Goal: Transaction & Acquisition: Obtain resource

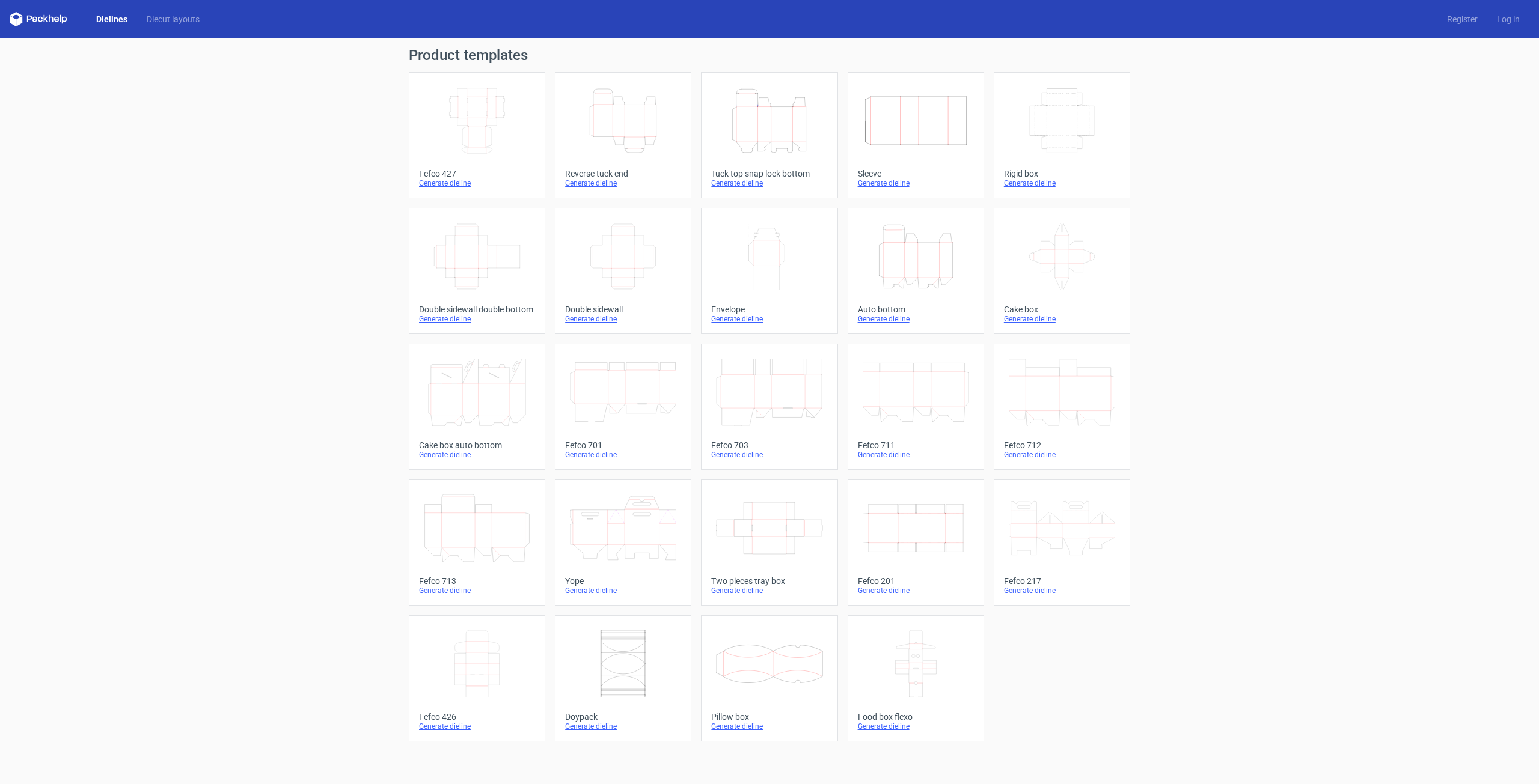
click at [598, 172] on div "Reverse tuck end" at bounding box center [622, 174] width 116 height 9
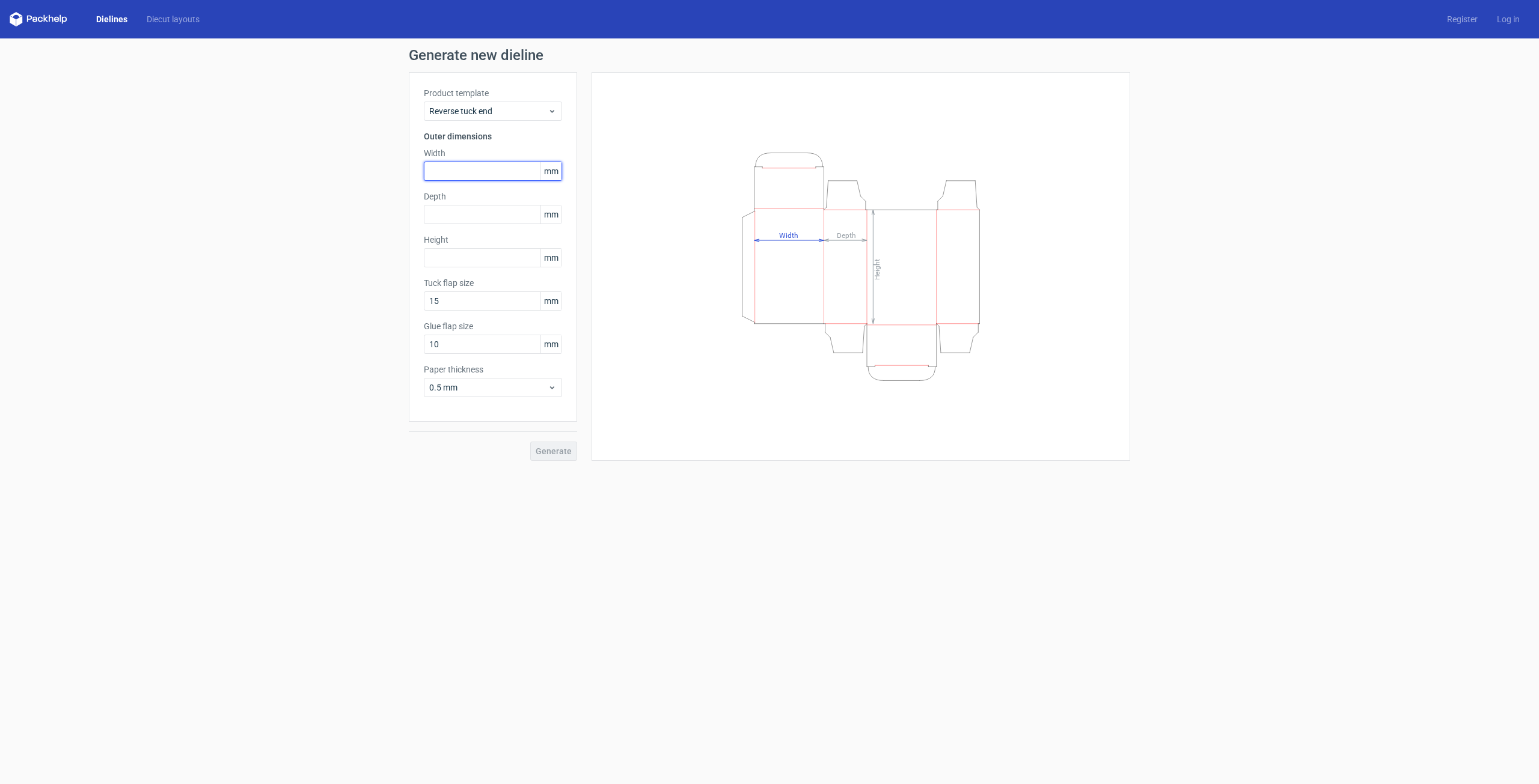
click at [475, 167] on input "text" at bounding box center [493, 171] width 138 height 19
type input "60"
click at [460, 211] on input "text" at bounding box center [493, 215] width 138 height 19
type input "30"
click at [457, 257] on input "text" at bounding box center [493, 257] width 138 height 19
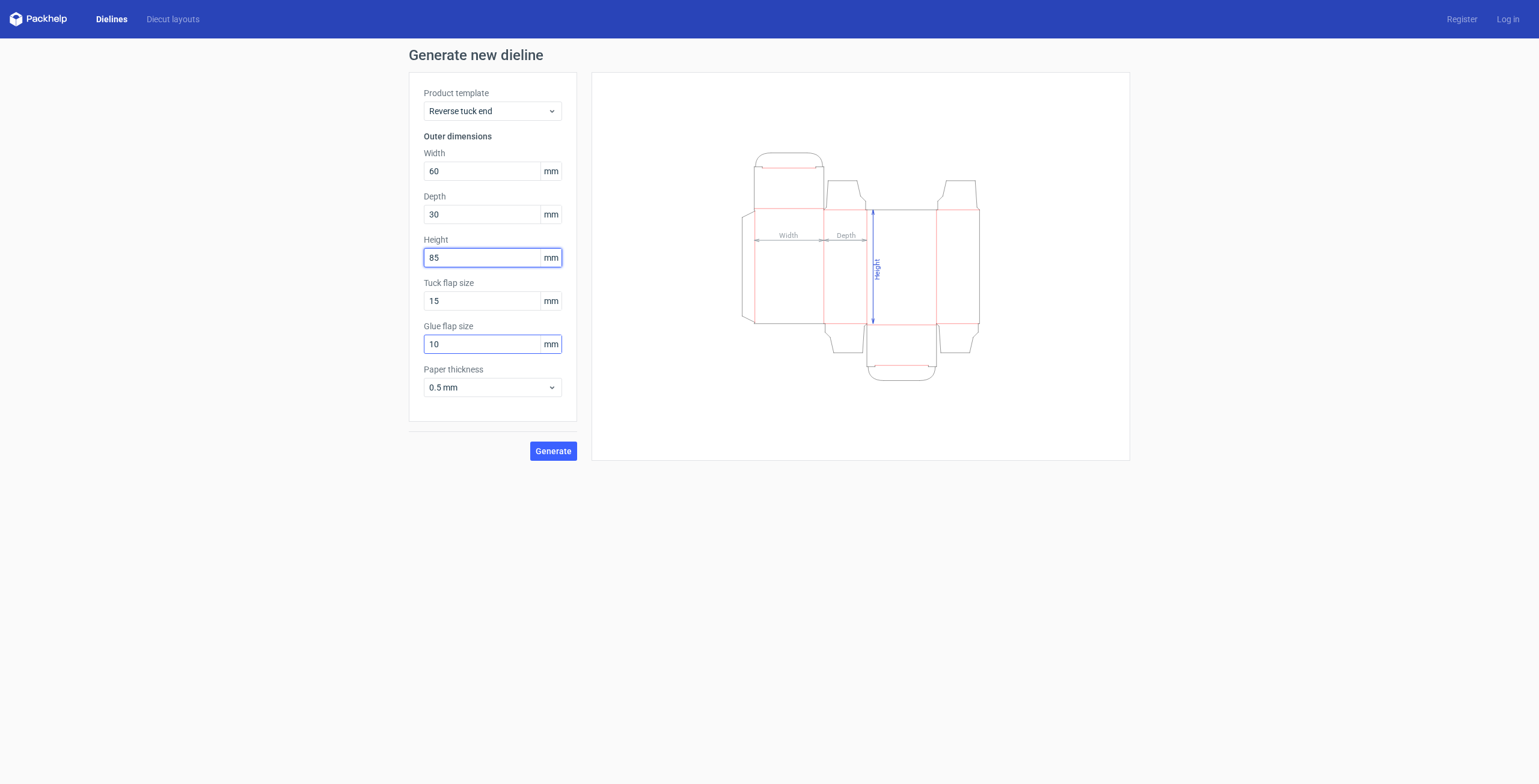
type input "85"
click at [437, 346] on input "10" at bounding box center [493, 344] width 138 height 19
type input "15"
drag, startPoint x: 437, startPoint y: 298, endPoint x: 429, endPoint y: 299, distance: 8.1
click at [429, 299] on input "15" at bounding box center [493, 301] width 138 height 19
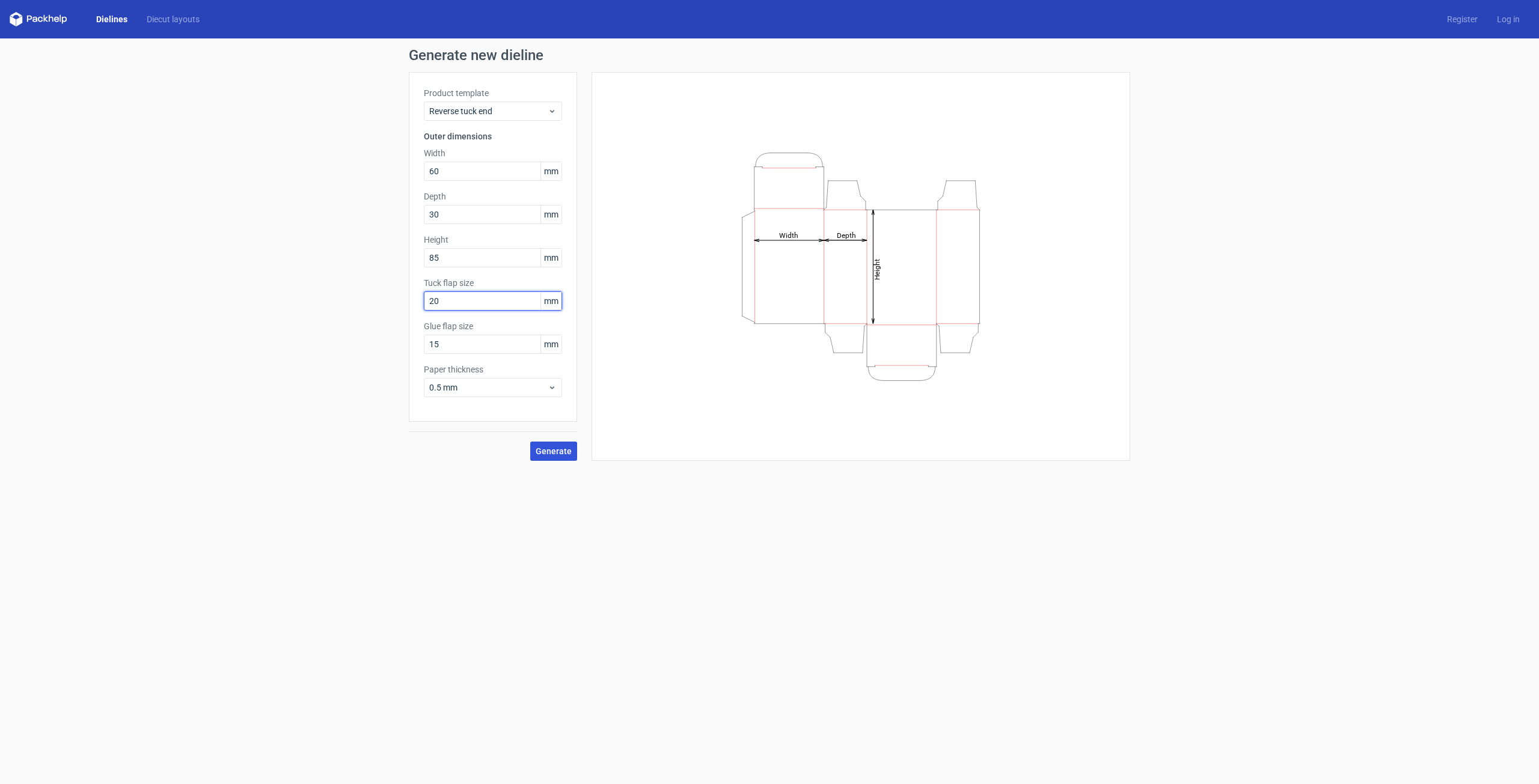
type input "20"
click at [560, 452] on span "Generate" at bounding box center [554, 451] width 36 height 9
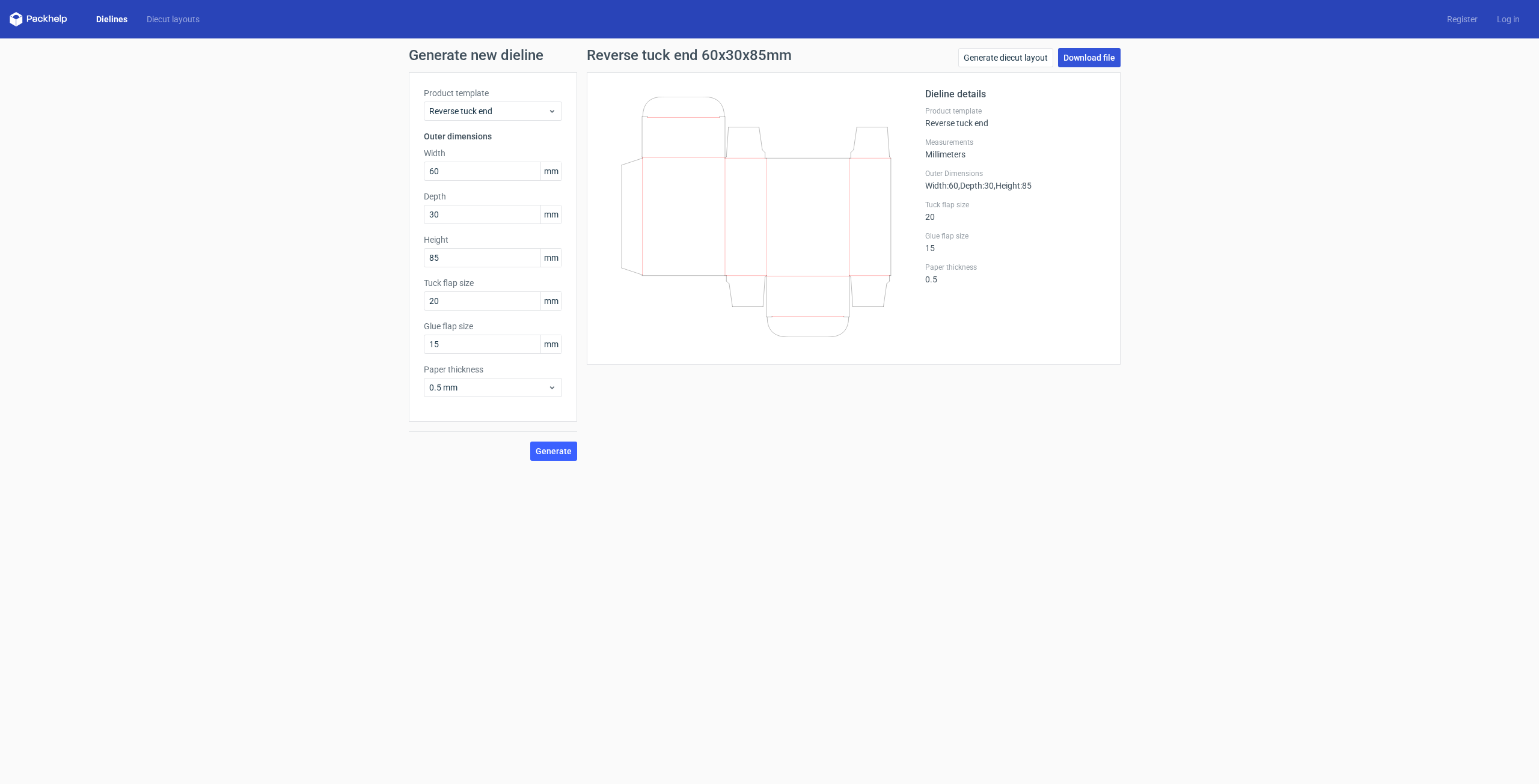
click at [1082, 56] on link "Download file" at bounding box center [1089, 58] width 62 height 19
click at [550, 105] on div "Reverse tuck end" at bounding box center [493, 111] width 138 height 19
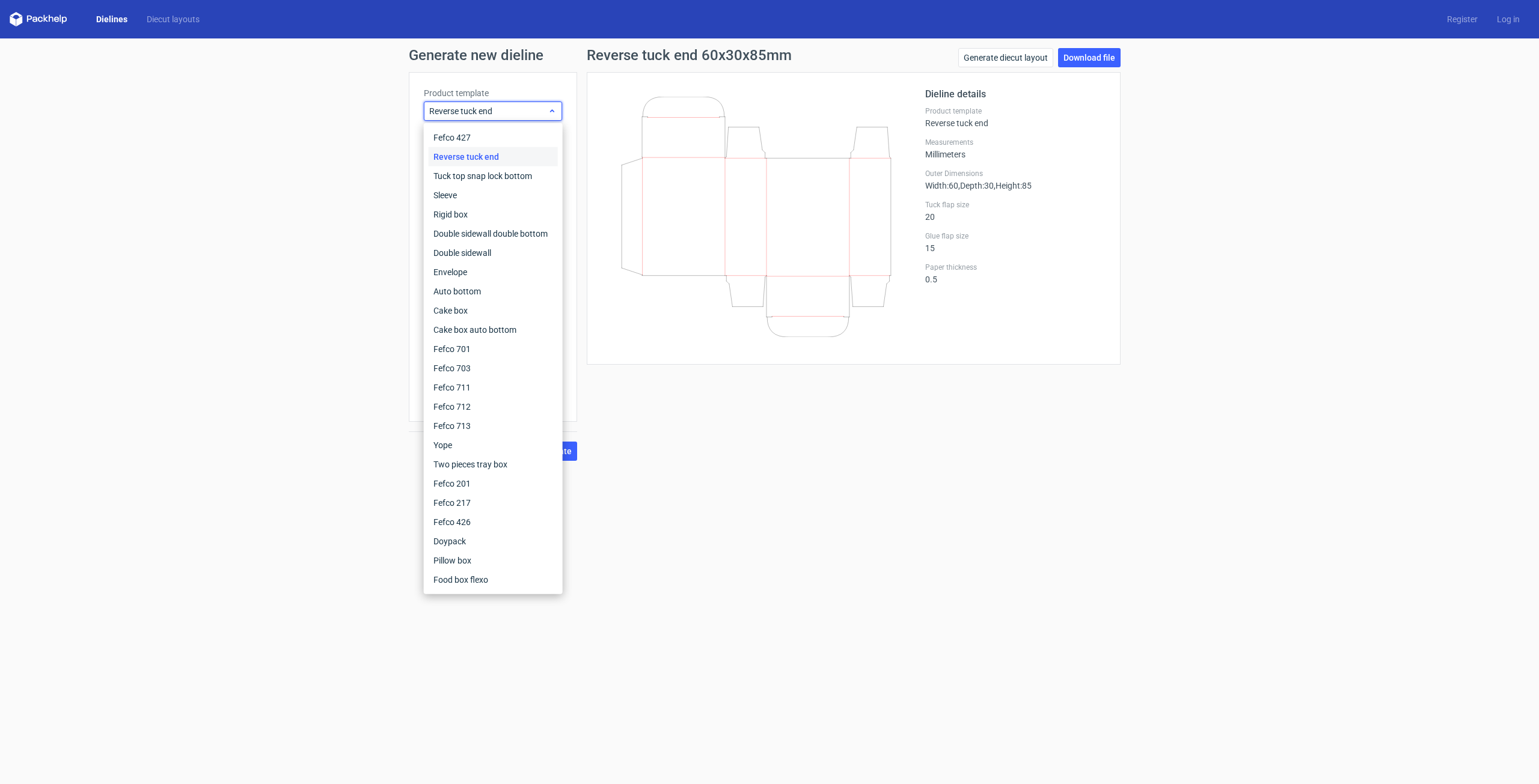
click at [554, 105] on div "Reverse tuck end" at bounding box center [493, 111] width 138 height 19
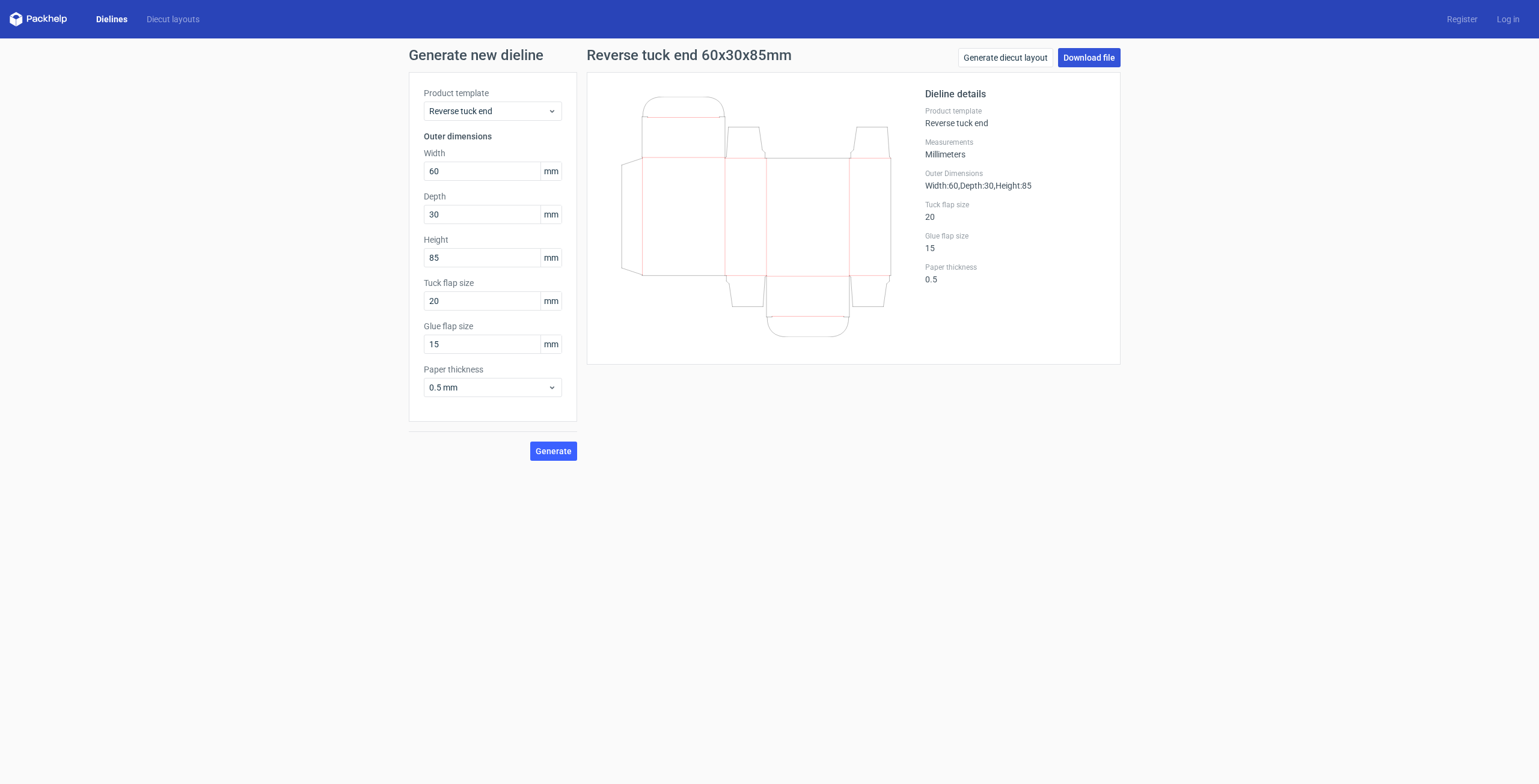
click at [1086, 62] on link "Download file" at bounding box center [1089, 58] width 62 height 19
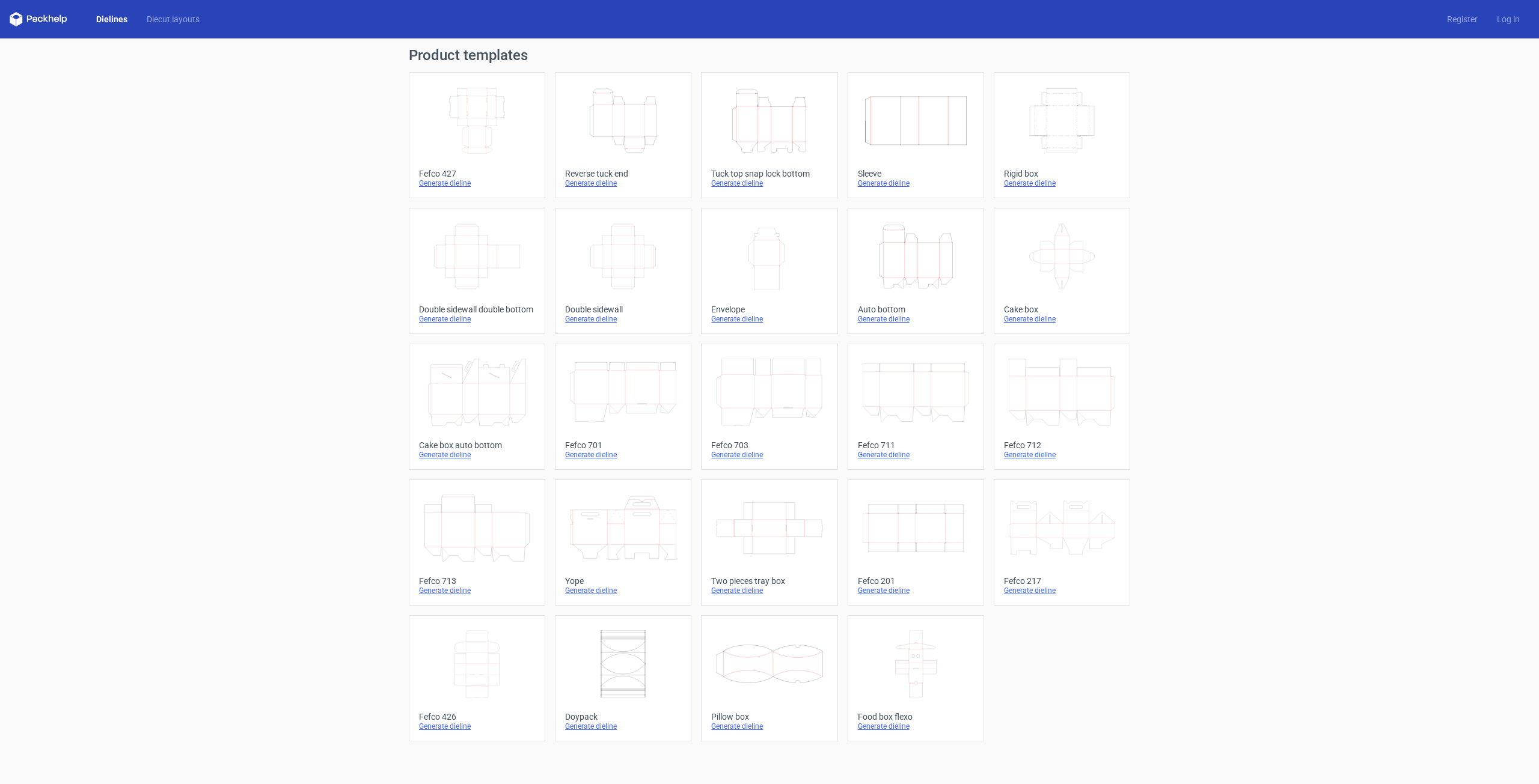
click at [593, 182] on div "Generate dieline" at bounding box center [622, 183] width 116 height 9
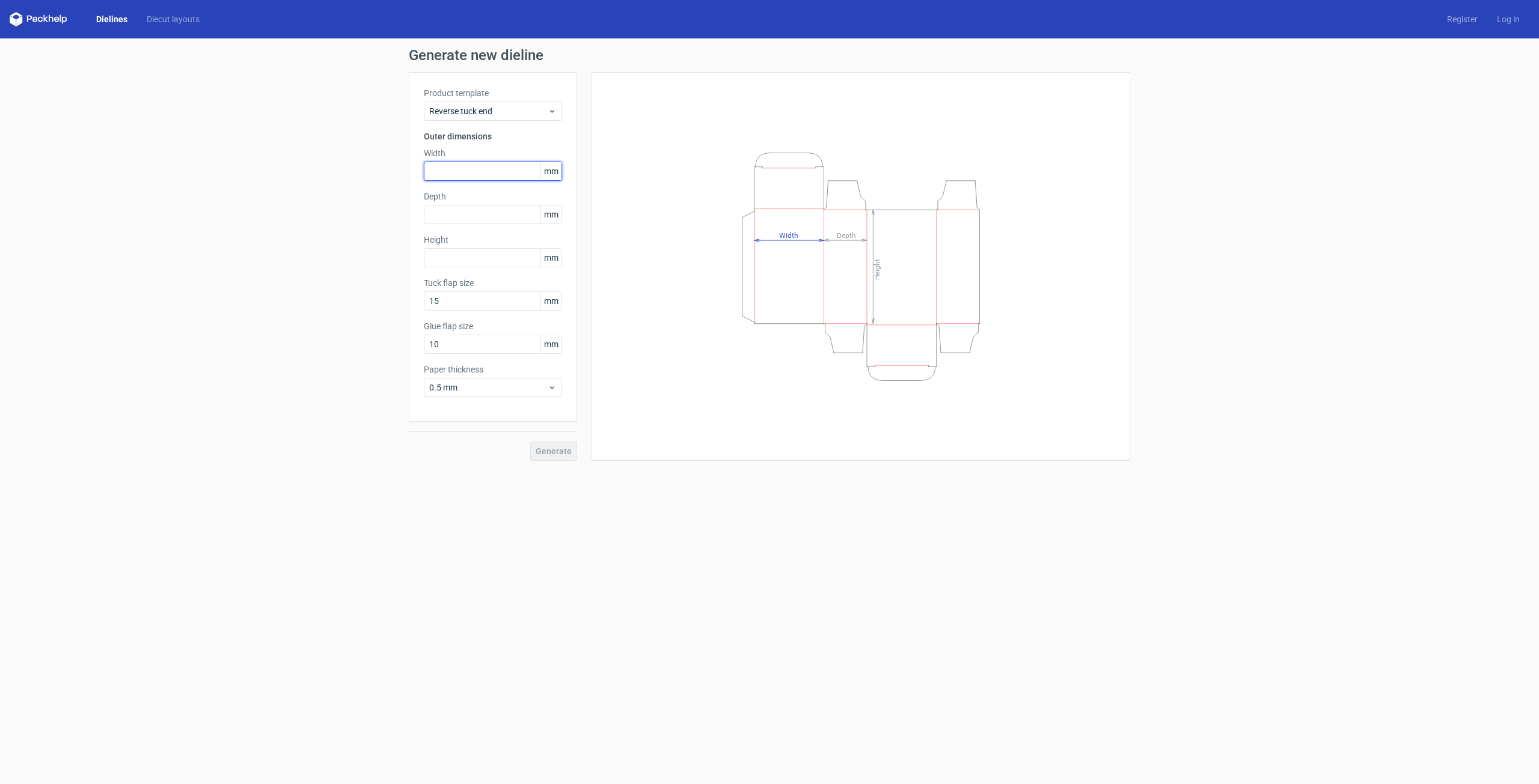
click at [478, 174] on input "text" at bounding box center [493, 171] width 138 height 19
type input "60"
click at [469, 218] on input "text" at bounding box center [493, 215] width 138 height 19
type input "30"
click at [449, 257] on input "text" at bounding box center [493, 257] width 138 height 19
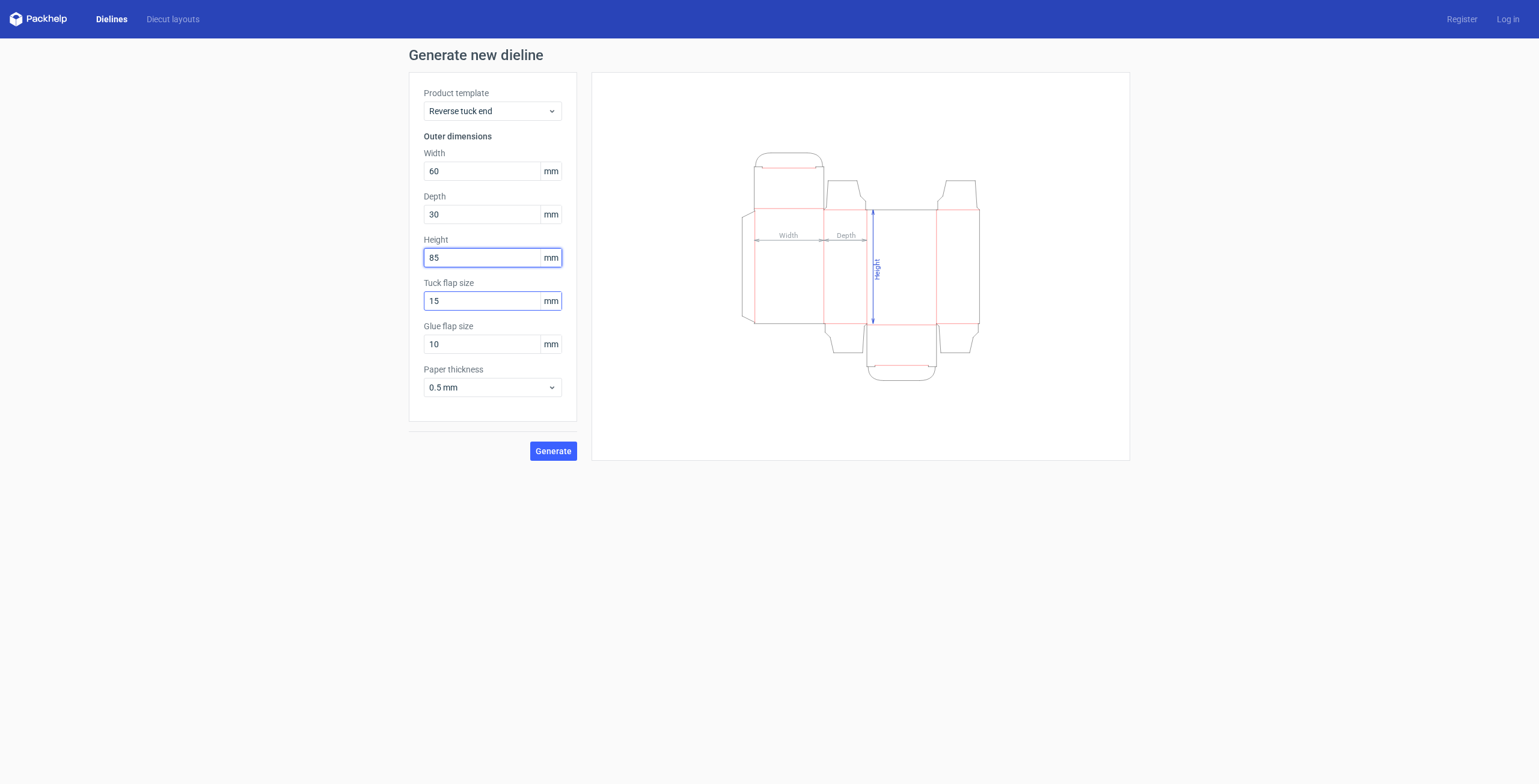
type input "85"
drag, startPoint x: 442, startPoint y: 298, endPoint x: 429, endPoint y: 301, distance: 13.3
click at [429, 301] on input "15" at bounding box center [493, 301] width 138 height 19
type input "20"
drag, startPoint x: 442, startPoint y: 346, endPoint x: 414, endPoint y: 346, distance: 28.0
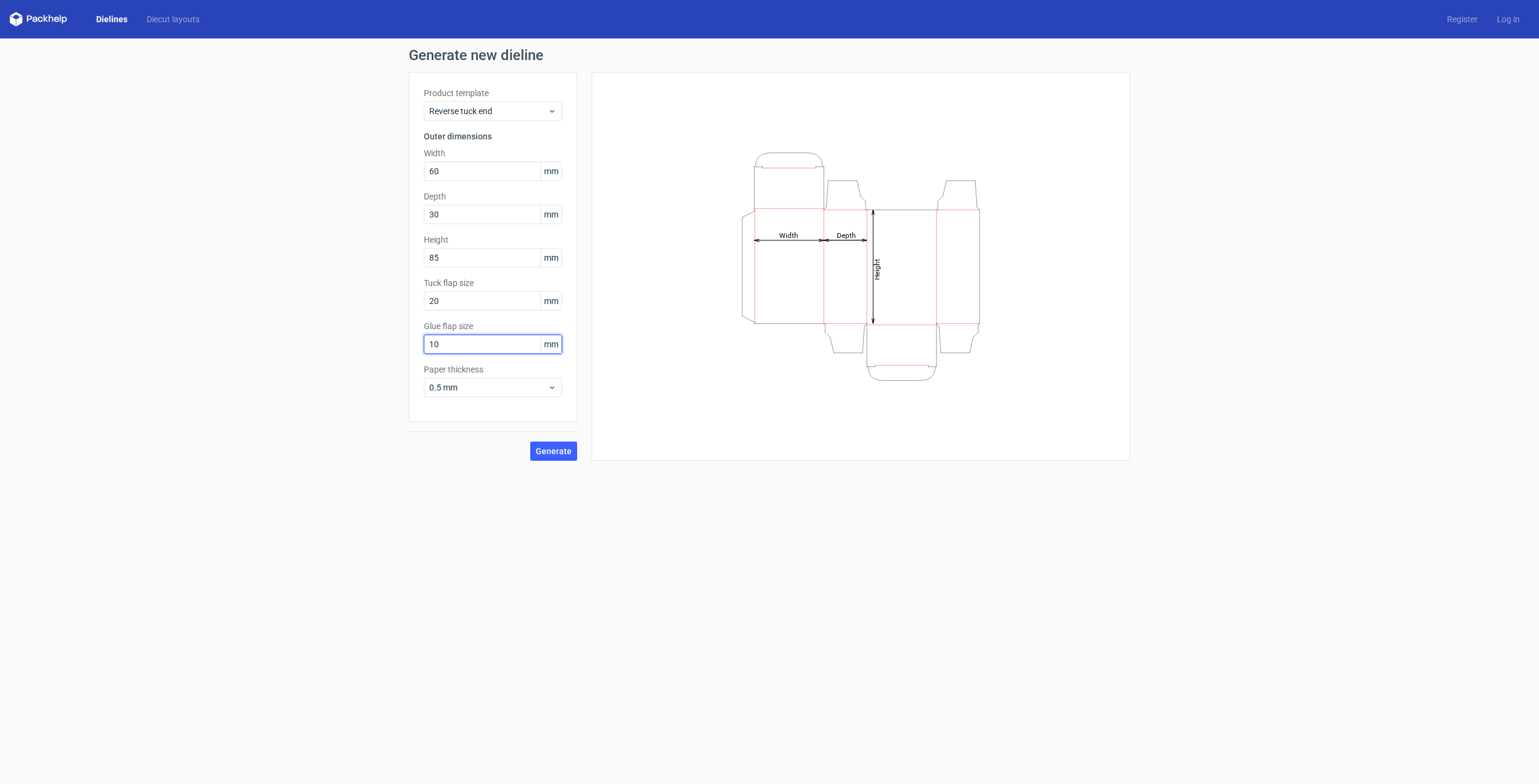
click at [414, 346] on div "Product template Reverse tuck end Outer dimensions Width 60 mm Depth 30 mm Heig…" at bounding box center [493, 246] width 168 height 350
click at [565, 459] on button "Generate" at bounding box center [553, 451] width 47 height 19
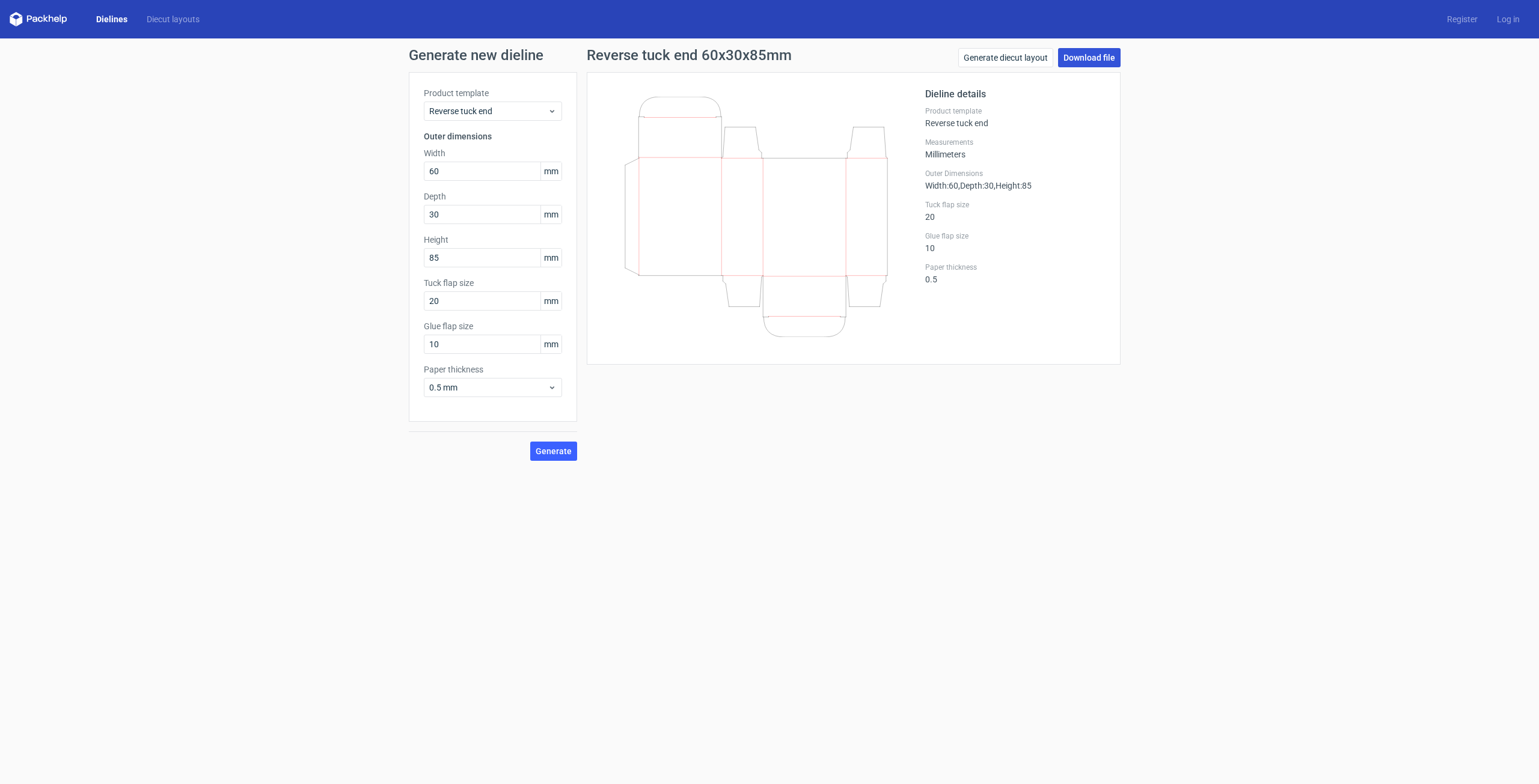
click at [1090, 56] on link "Download file" at bounding box center [1089, 58] width 62 height 19
